Goal: Obtain resource: Download file/media

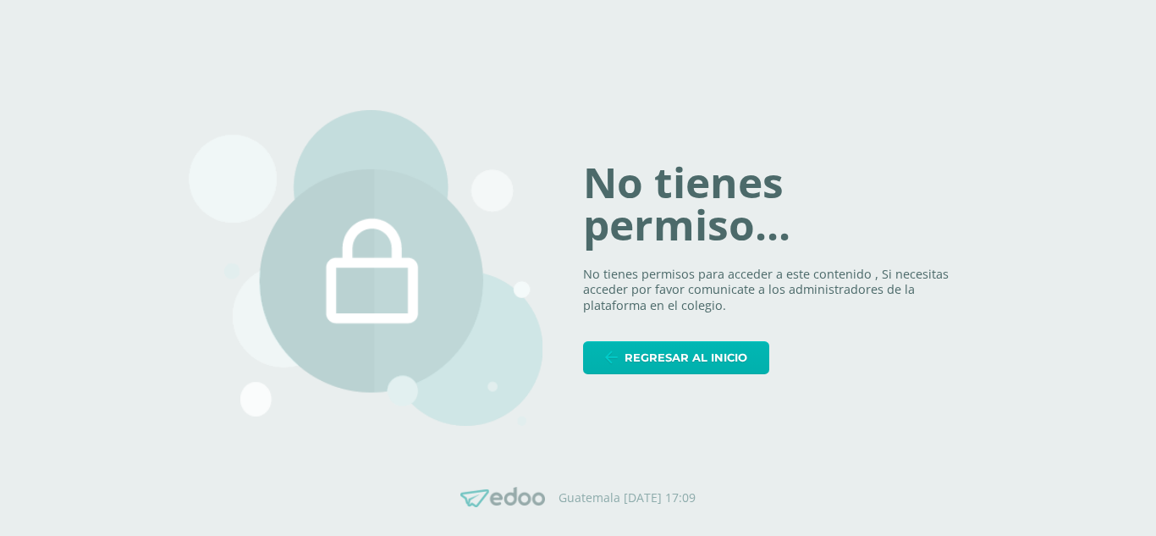
click at [730, 358] on span "Regresar al inicio" at bounding box center [686, 357] width 123 height 31
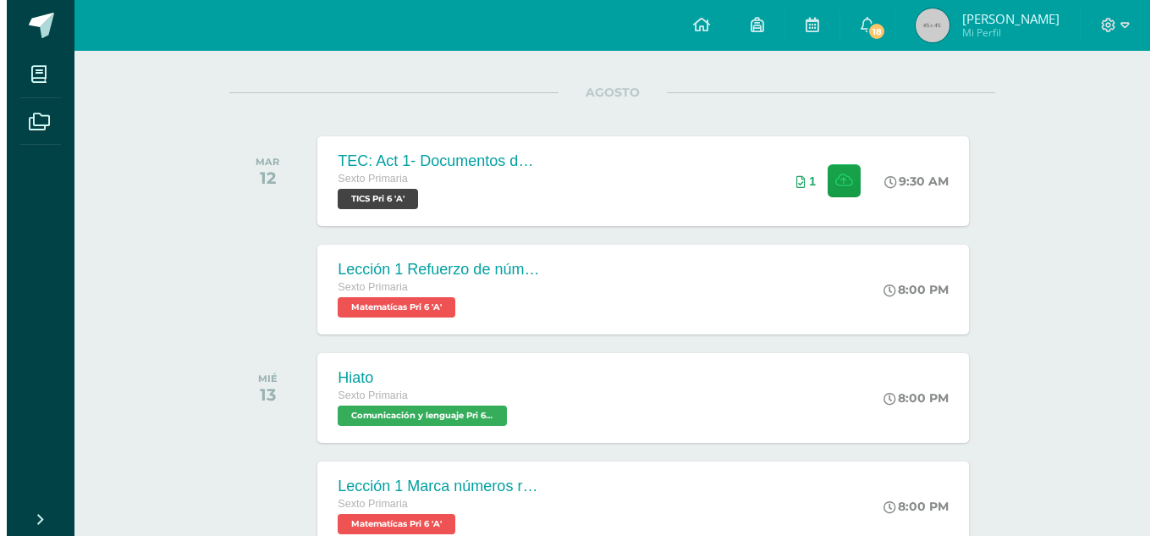
scroll to position [169, 0]
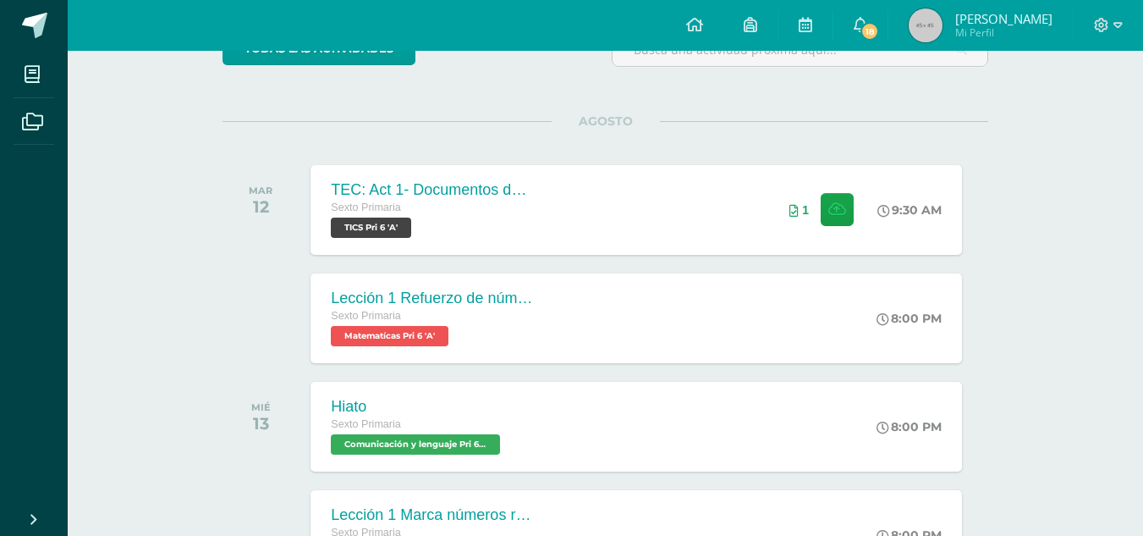
drag, startPoint x: 435, startPoint y: 291, endPoint x: 0, endPoint y: 456, distance: 465.3
drag, startPoint x: 0, startPoint y: 456, endPoint x: 1092, endPoint y: 249, distance: 1111.3
click at [1092, 249] on div "Actividades recientes y próximas Tablero Pendientes de entrega Entregadas todas…" at bounding box center [606, 333] width 1076 height 903
click at [675, 317] on div "Lección 1 Refuerzo de números racionales Sexto Primaria Matematícas Pri 6 'A' 8…" at bounding box center [637, 318] width 658 height 91
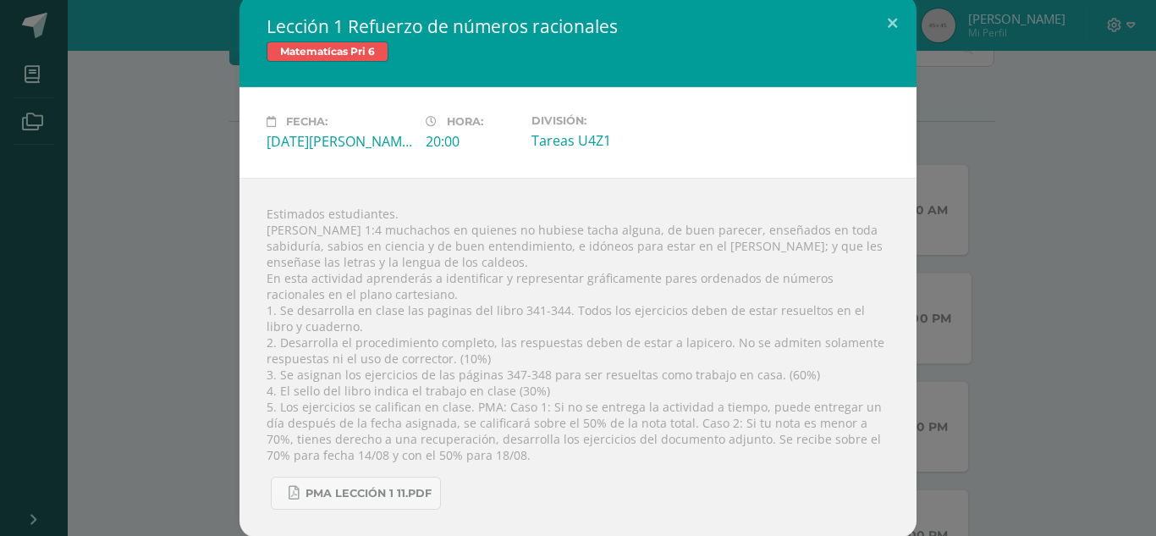
scroll to position [8, 0]
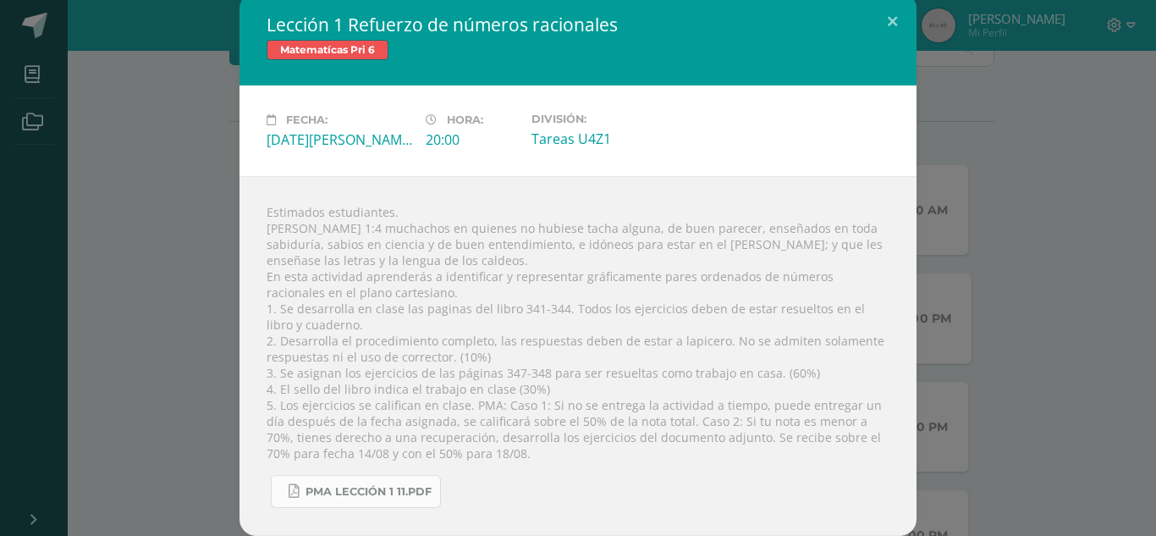
click at [383, 486] on span "PMA Lección 1 11.pdf" at bounding box center [369, 492] width 126 height 14
